Goal: Task Accomplishment & Management: Complete application form

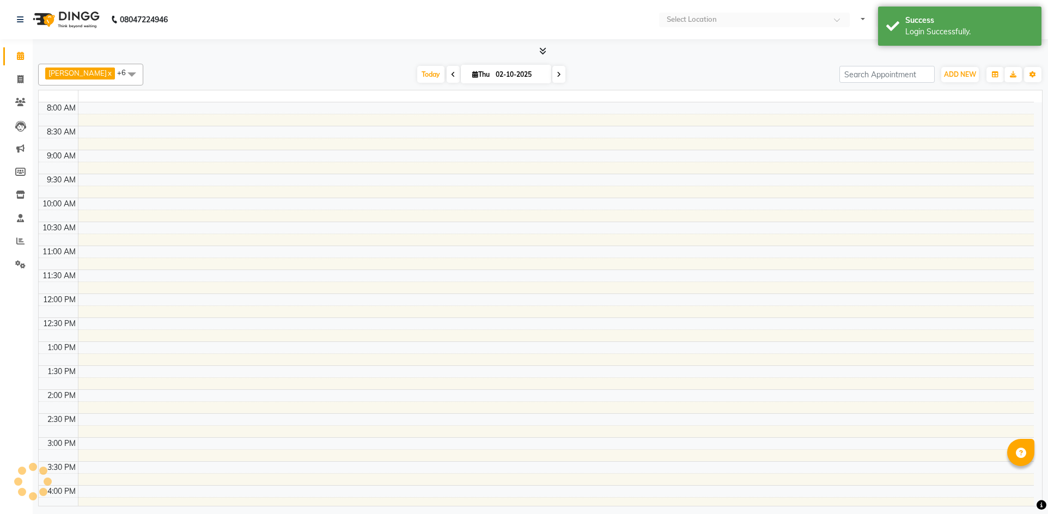
select select "en"
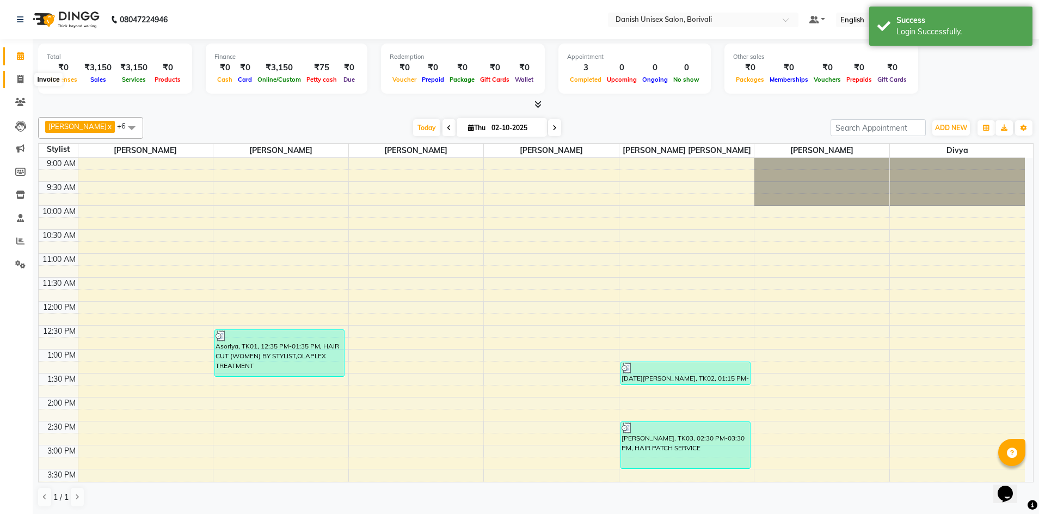
click at [19, 77] on icon at bounding box center [20, 79] width 6 height 8
select select "7068"
select select "service"
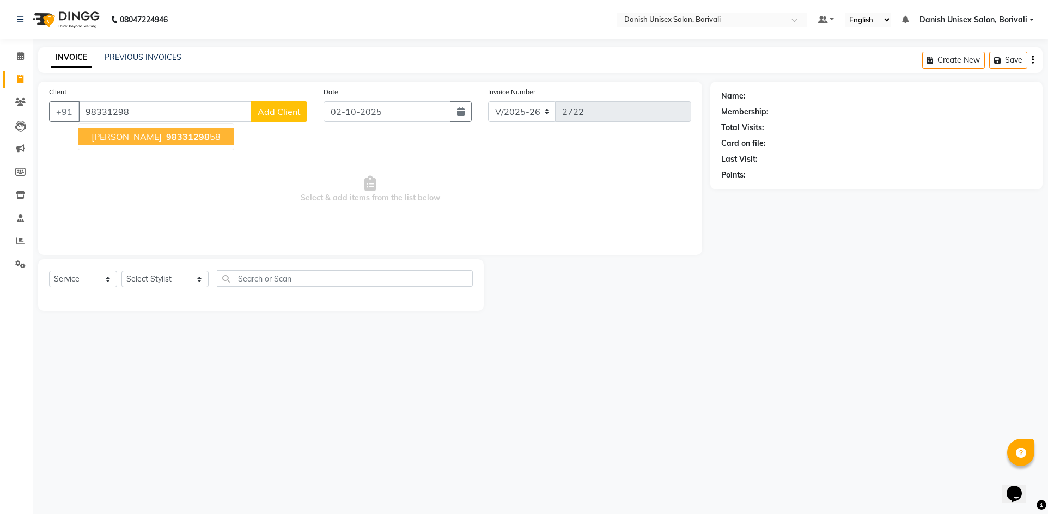
click at [166, 140] on span "98331298" at bounding box center [188, 136] width 44 height 11
type input "9833129858"
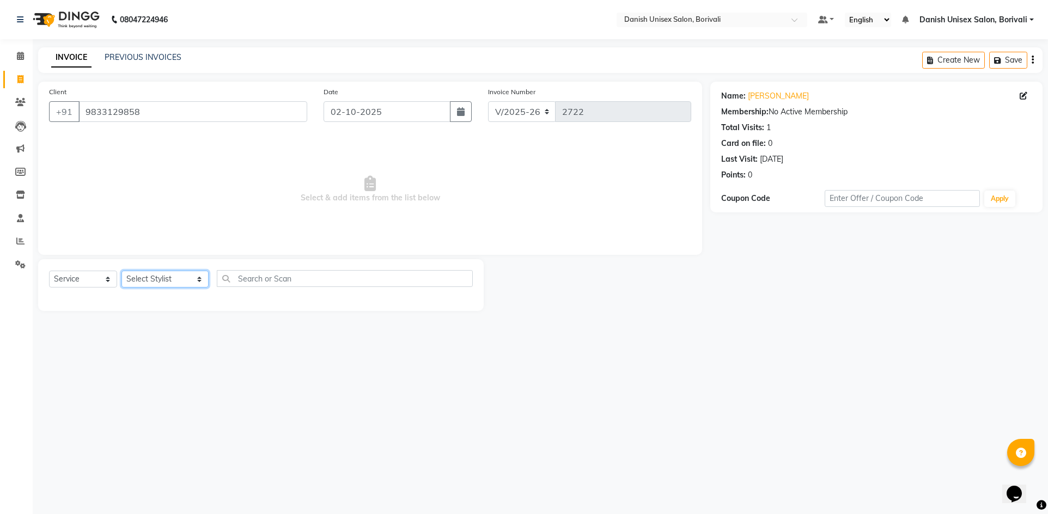
click at [139, 271] on select "Select Stylist [PERSON_NAME] Bheem [PERSON_NAME] Danish Unisex Salon, [PERSON_N…" at bounding box center [164, 279] width 87 height 17
select select "84988"
click at [121, 271] on select "Select Stylist [PERSON_NAME] Bheem [PERSON_NAME] Danish Unisex Salon, [PERSON_N…" at bounding box center [164, 279] width 87 height 17
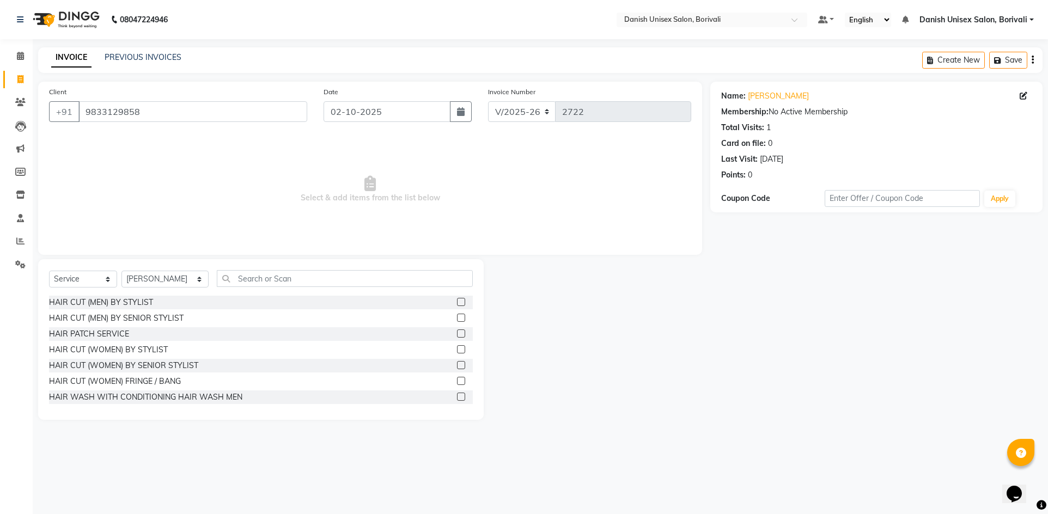
click at [457, 303] on label at bounding box center [461, 302] width 8 height 8
click at [457, 303] on input "checkbox" at bounding box center [460, 302] width 7 height 7
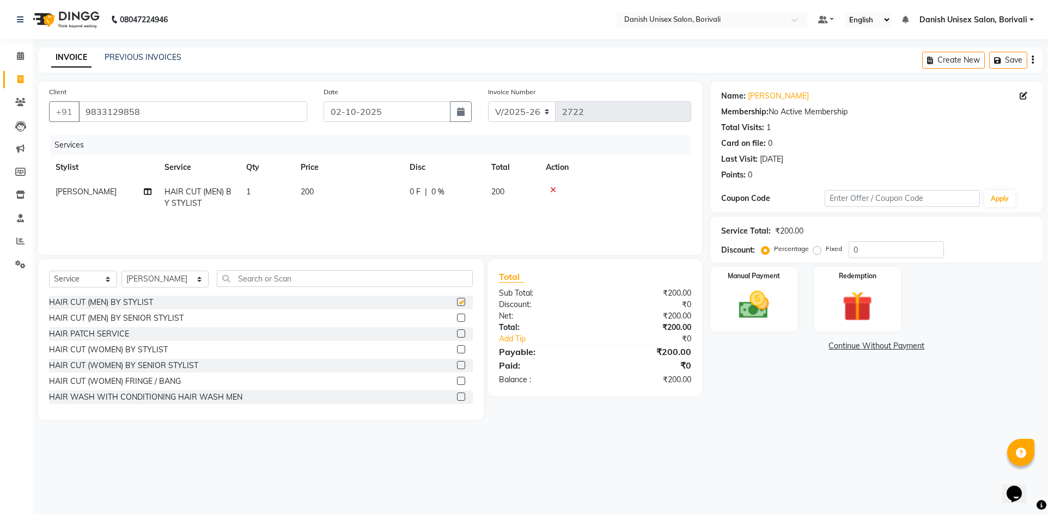
checkbox input "false"
click at [257, 276] on input "text" at bounding box center [345, 278] width 256 height 17
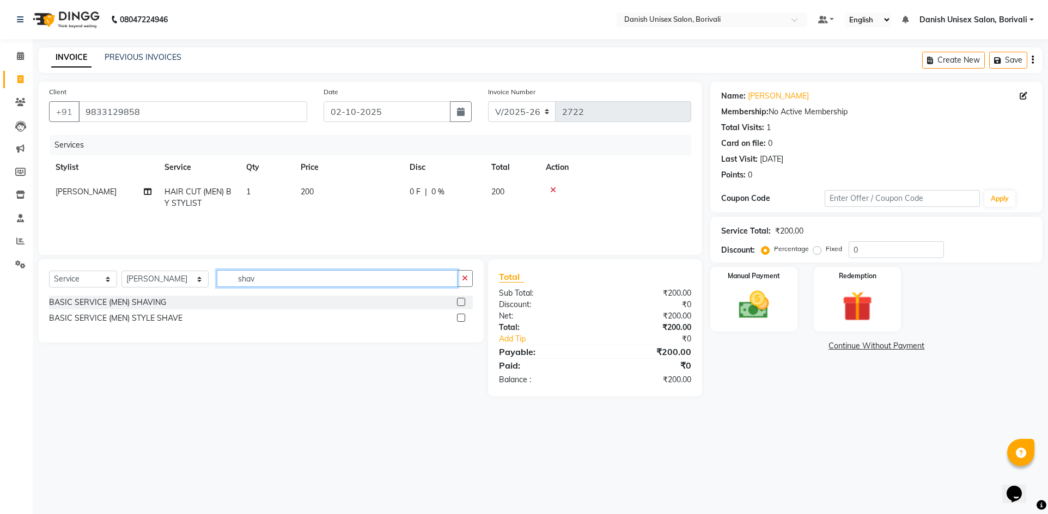
type input "shav"
click at [462, 298] on label at bounding box center [461, 302] width 8 height 8
click at [462, 299] on input "checkbox" at bounding box center [460, 302] width 7 height 7
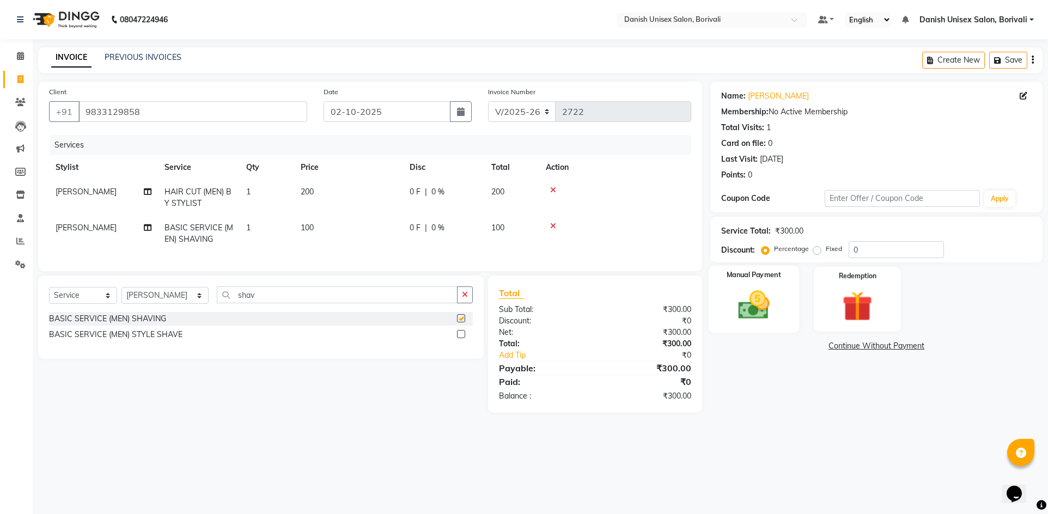
checkbox input "false"
click at [772, 314] on img at bounding box center [754, 305] width 51 height 36
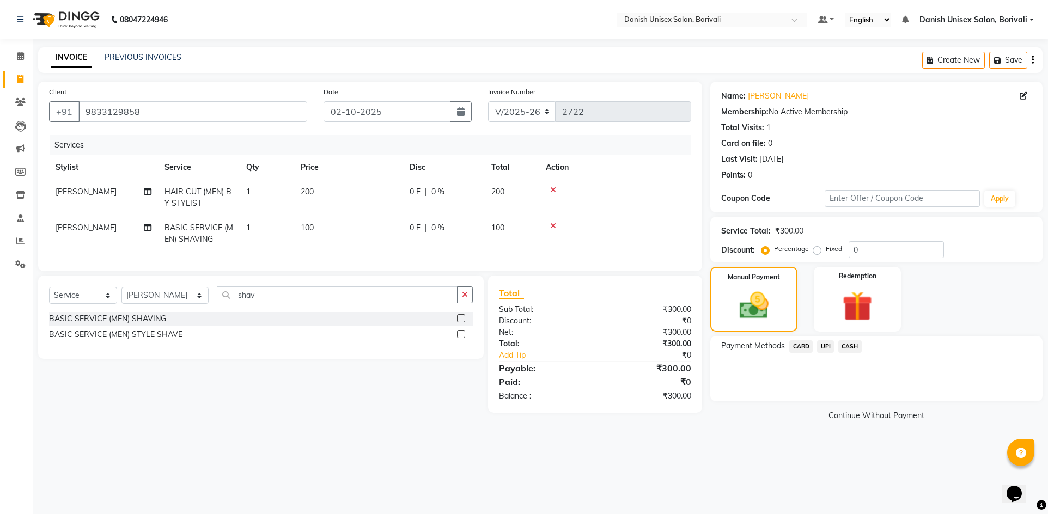
click at [460, 338] on label at bounding box center [461, 334] width 8 height 8
click at [460, 338] on input "checkbox" at bounding box center [460, 334] width 7 height 7
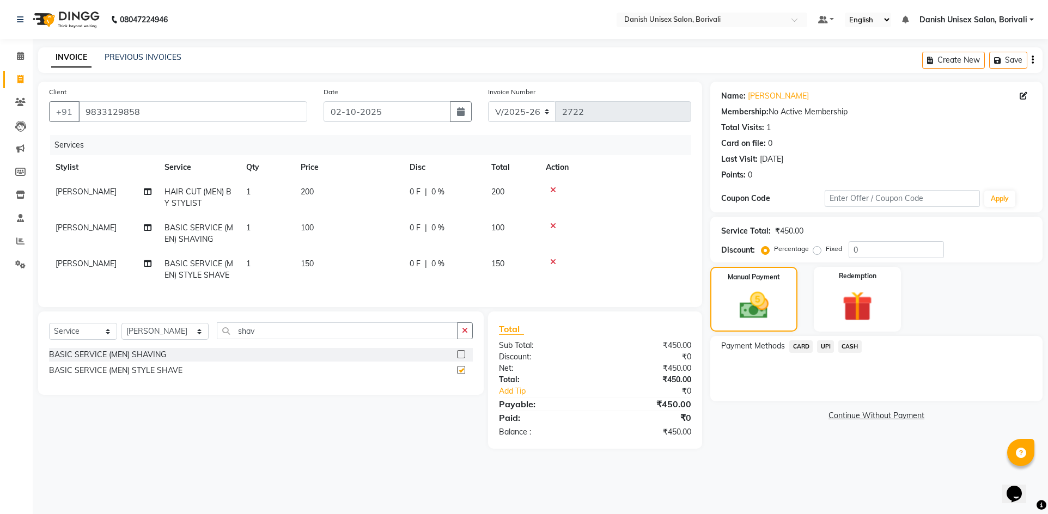
checkbox input "false"
click at [554, 219] on td at bounding box center [615, 234] width 152 height 36
click at [554, 224] on icon at bounding box center [553, 226] width 6 height 8
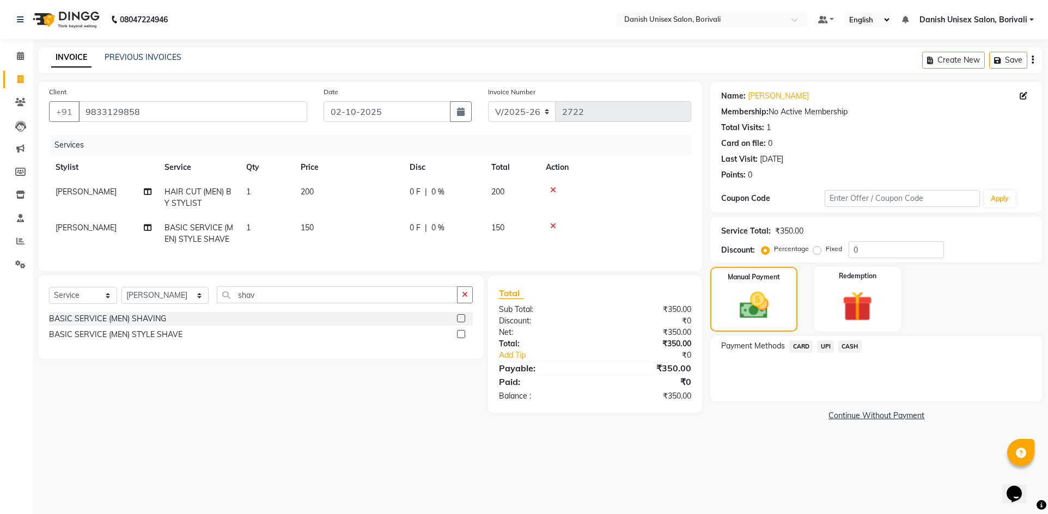
click at [825, 346] on span "UPI" at bounding box center [825, 346] width 17 height 13
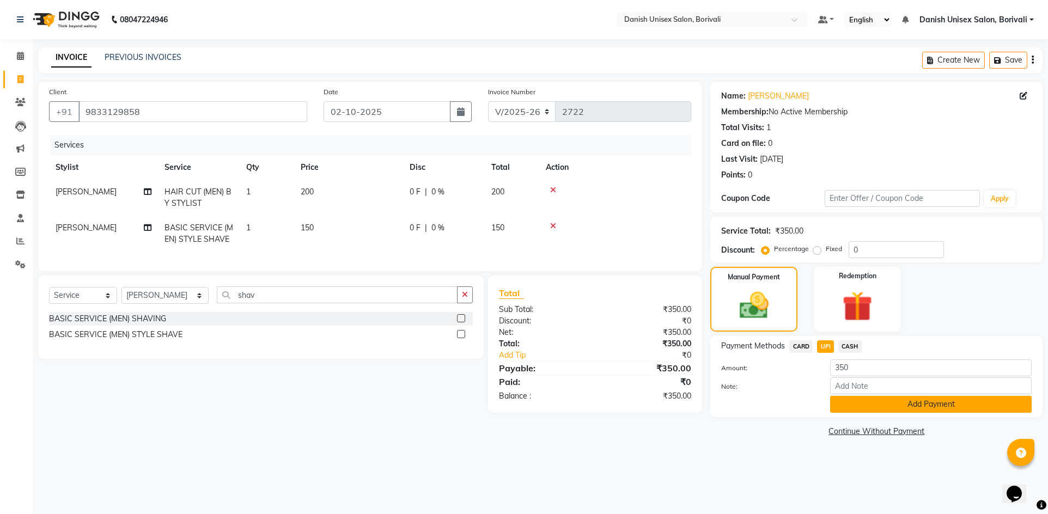
click at [854, 406] on button "Add Payment" at bounding box center [930, 404] width 201 height 17
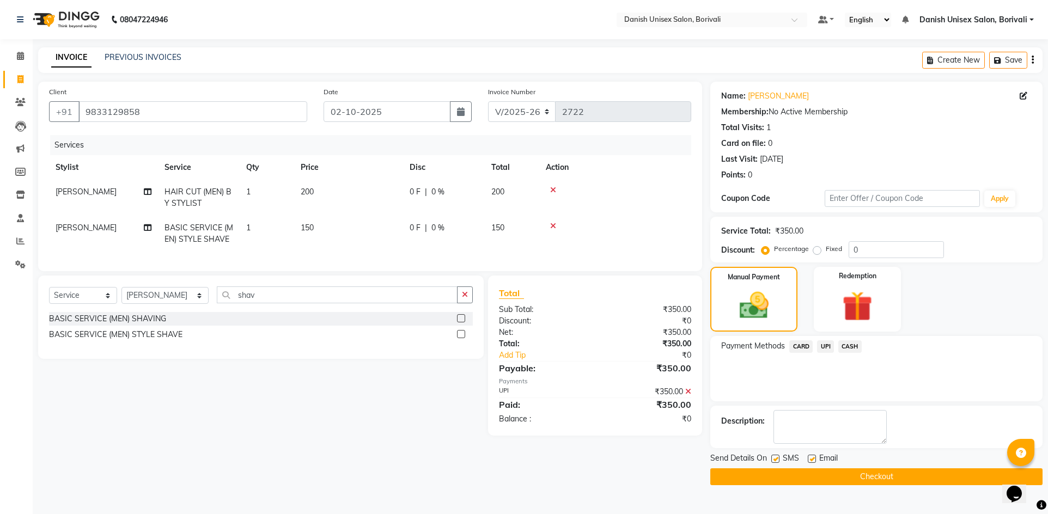
click at [834, 478] on button "Checkout" at bounding box center [876, 476] width 332 height 17
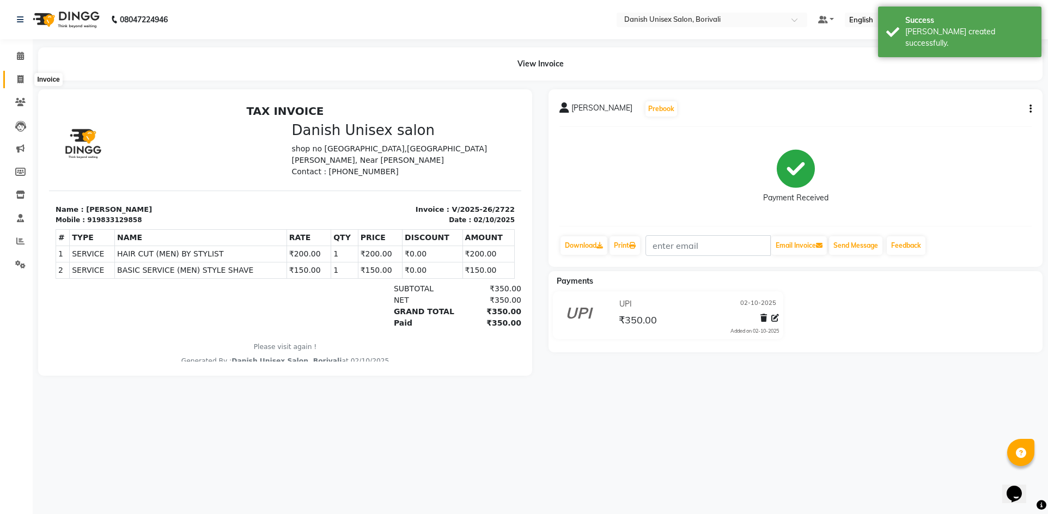
click at [18, 77] on icon at bounding box center [20, 79] width 6 height 8
select select "7068"
select select "service"
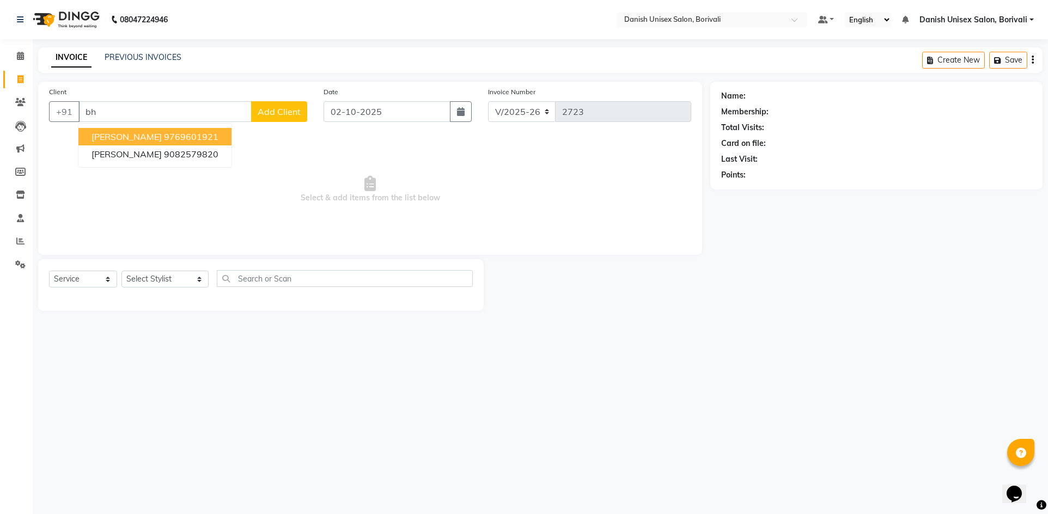
type input "b"
type input "9779298906"
click at [262, 114] on span "Add Client" at bounding box center [279, 111] width 43 height 11
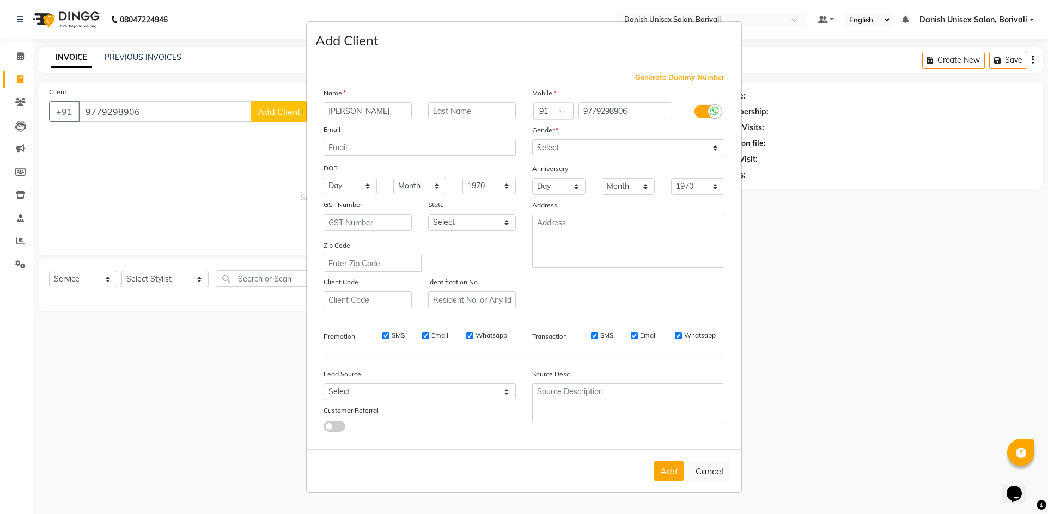
type input "[PERSON_NAME]"
drag, startPoint x: 551, startPoint y: 148, endPoint x: 552, endPoint y: 154, distance: 6.6
click at [551, 148] on select "Select [DEMOGRAPHIC_DATA] [DEMOGRAPHIC_DATA] Other Prefer Not To Say" at bounding box center [628, 147] width 192 height 17
select select "[DEMOGRAPHIC_DATA]"
click at [532, 139] on select "Select [DEMOGRAPHIC_DATA] [DEMOGRAPHIC_DATA] Other Prefer Not To Say" at bounding box center [628, 147] width 192 height 17
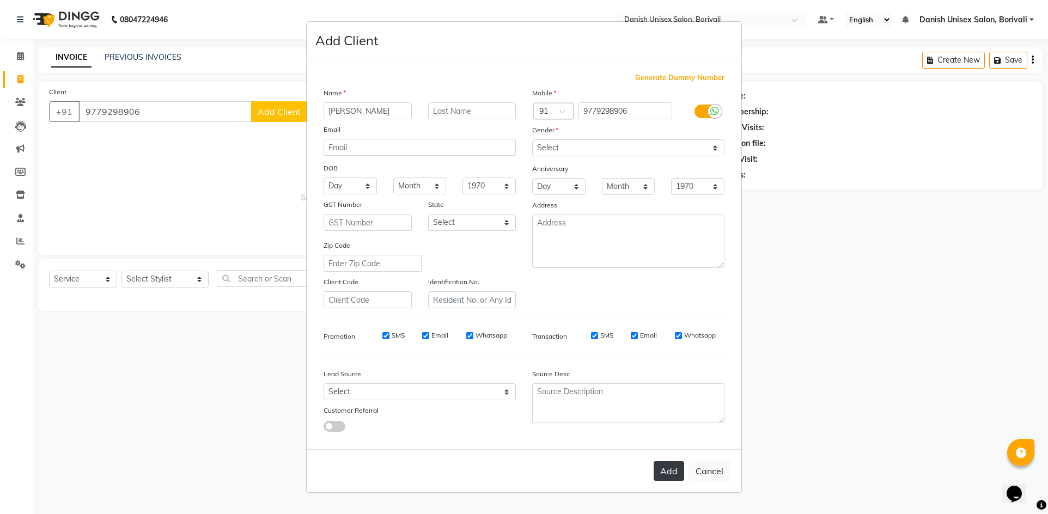
click at [672, 473] on button "Add" at bounding box center [668, 471] width 30 height 20
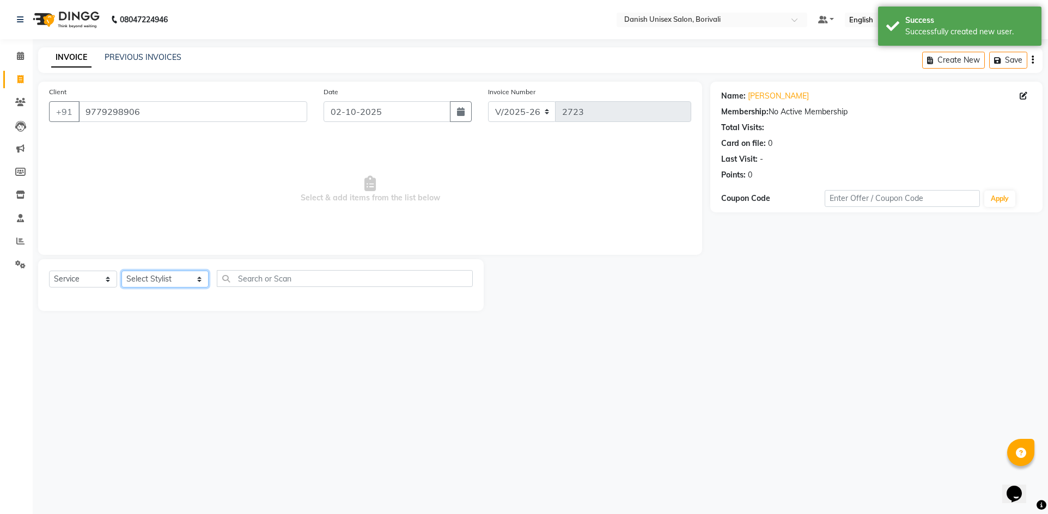
click at [153, 271] on select "Select Stylist [PERSON_NAME] Bheem [PERSON_NAME] Danish Unisex Salon, [PERSON_N…" at bounding box center [164, 279] width 87 height 17
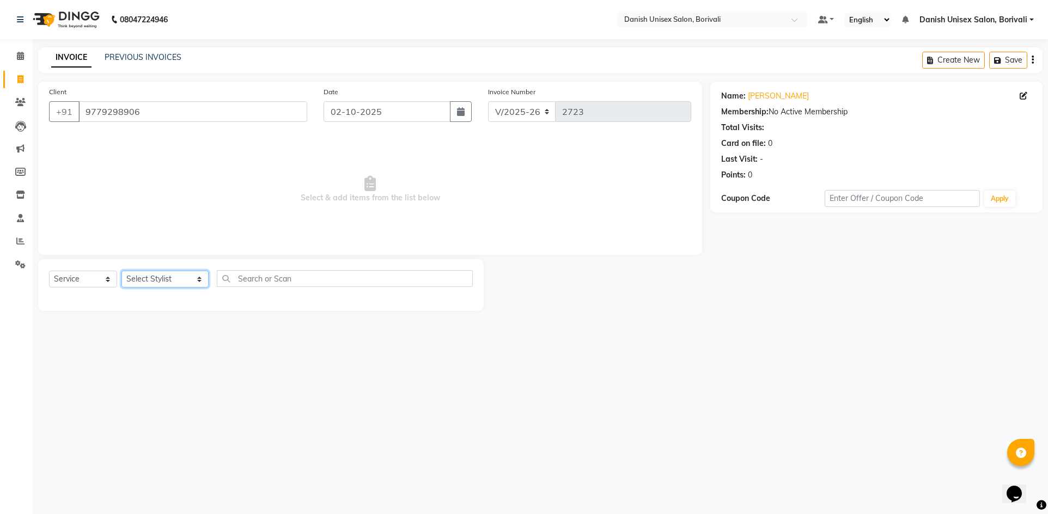
select select "84988"
click at [121, 271] on select "Select Stylist [PERSON_NAME] Bheem [PERSON_NAME] Danish Unisex Salon, [PERSON_N…" at bounding box center [164, 279] width 87 height 17
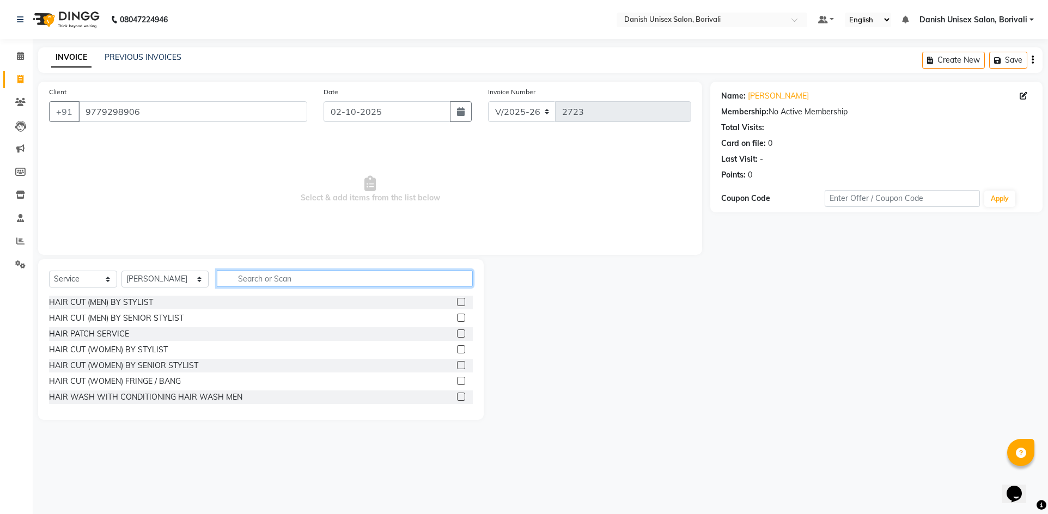
click at [417, 278] on input "text" at bounding box center [345, 278] width 256 height 17
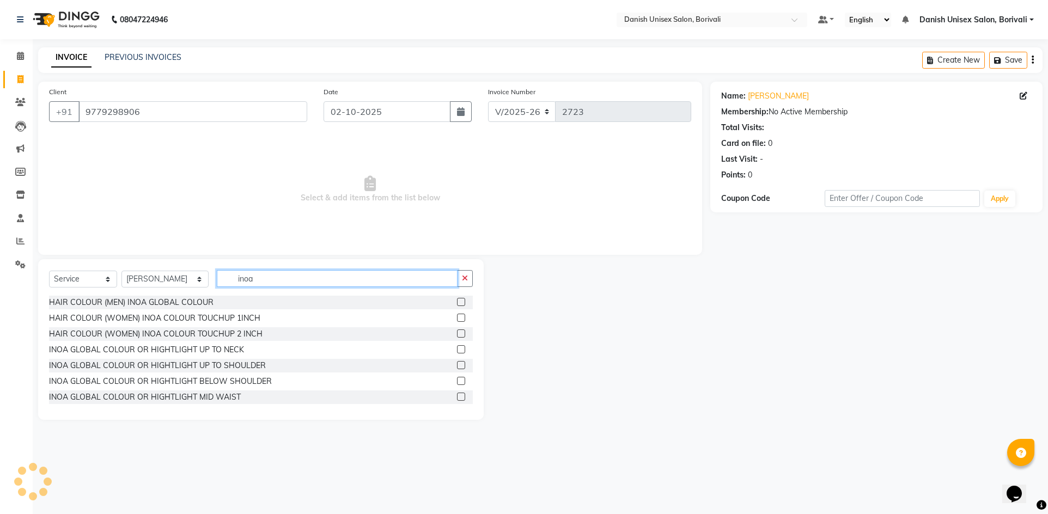
type input "inoa"
click at [457, 301] on label at bounding box center [461, 302] width 8 height 8
click at [457, 301] on input "checkbox" at bounding box center [460, 302] width 7 height 7
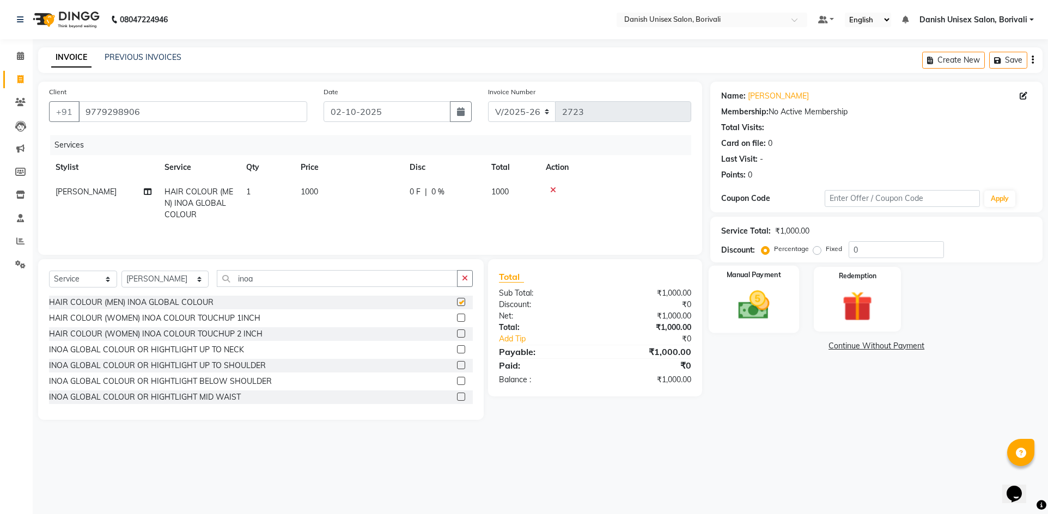
checkbox input "false"
click at [457, 316] on label at bounding box center [461, 318] width 8 height 8
click at [457, 316] on input "checkbox" at bounding box center [460, 318] width 7 height 7
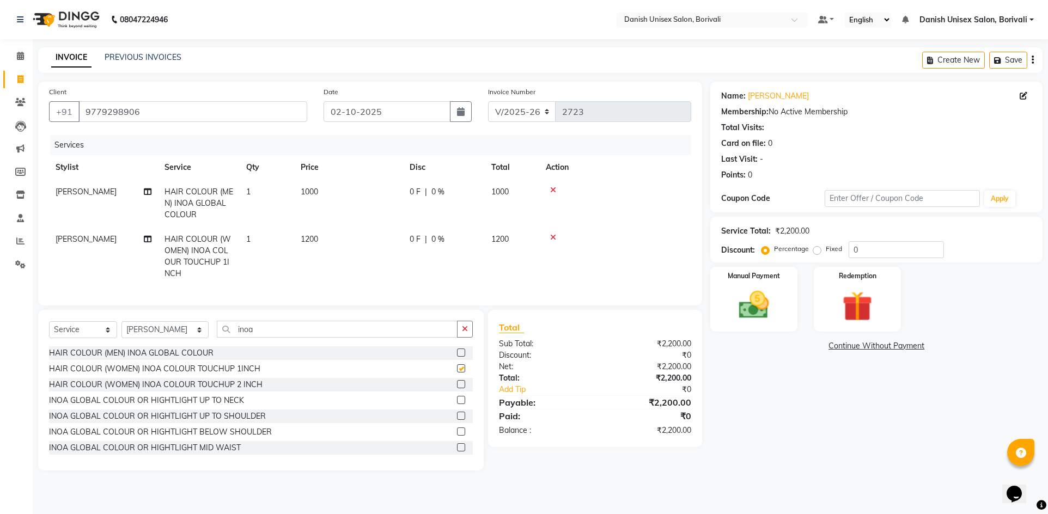
checkbox input "false"
click at [550, 188] on icon at bounding box center [553, 190] width 6 height 8
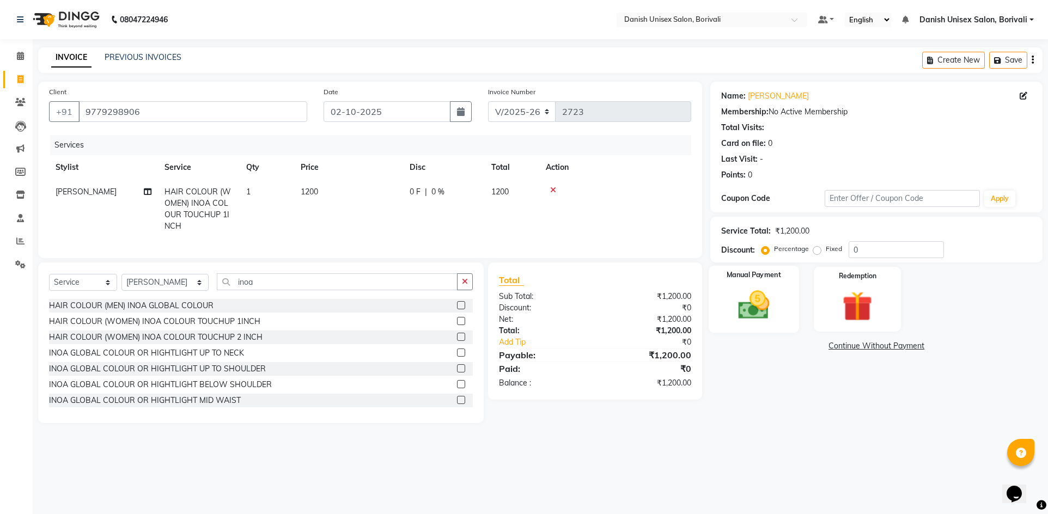
click at [776, 325] on div "Manual Payment" at bounding box center [753, 300] width 90 height 68
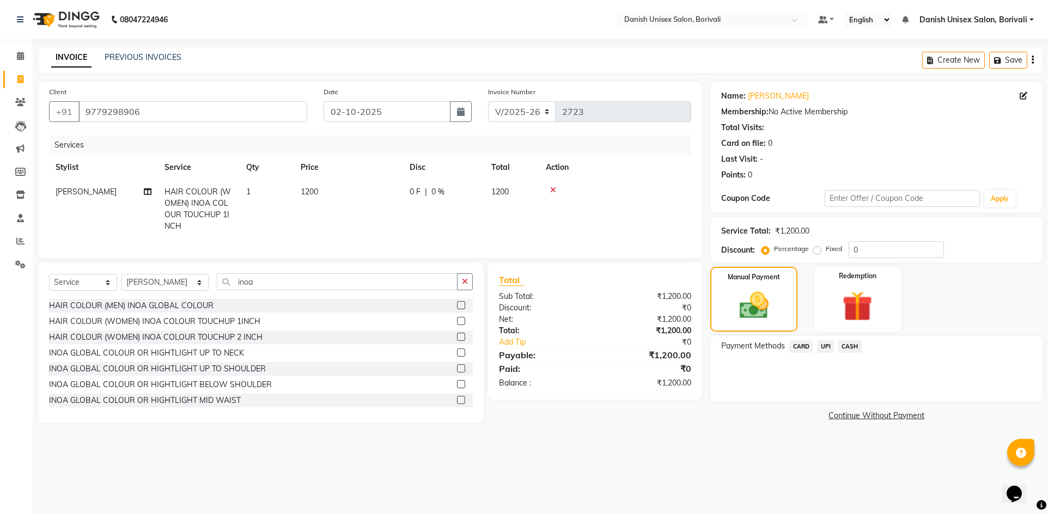
click at [846, 345] on span "CASH" at bounding box center [849, 346] width 23 height 13
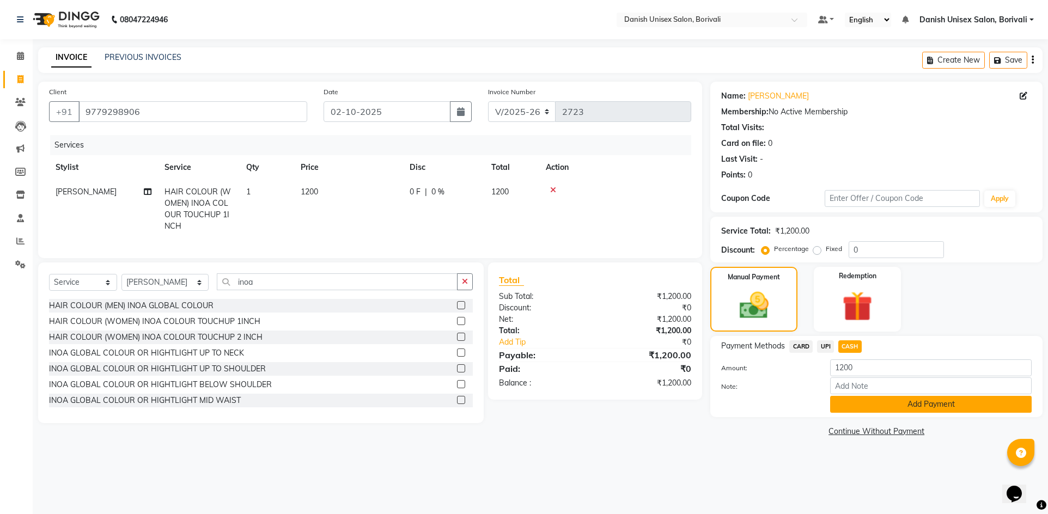
click at [840, 410] on button "Add Payment" at bounding box center [930, 404] width 201 height 17
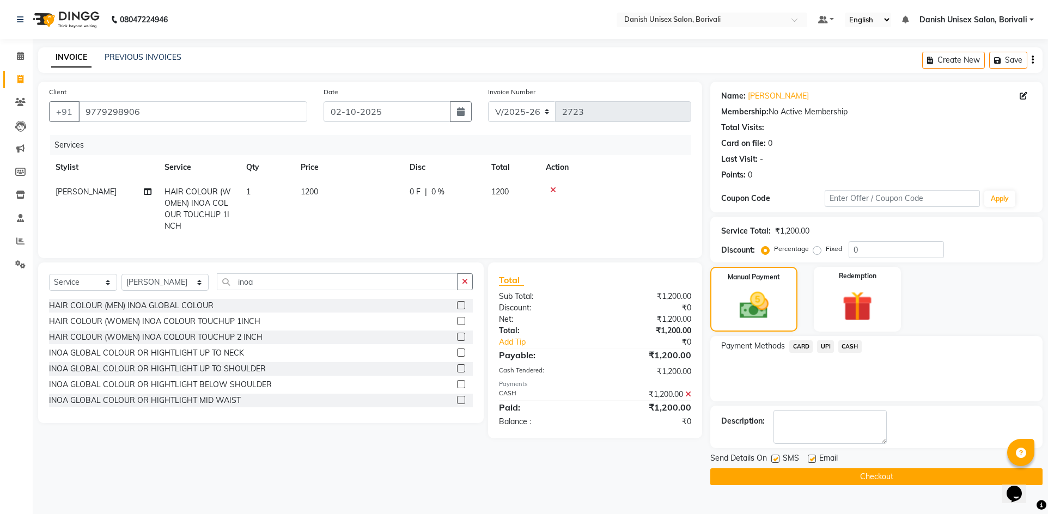
click at [790, 471] on button "Checkout" at bounding box center [876, 476] width 332 height 17
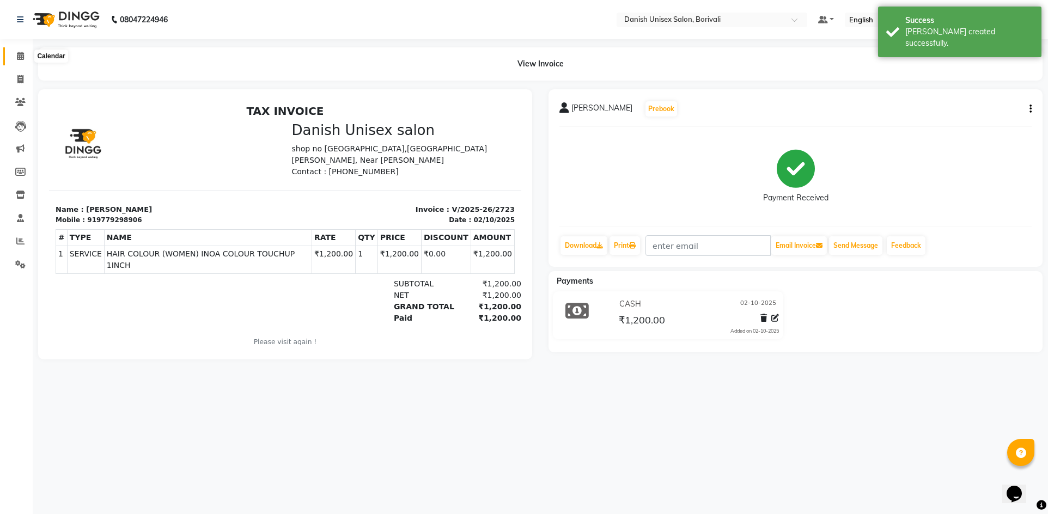
click at [20, 57] on icon at bounding box center [20, 56] width 7 height 8
